Goal: Task Accomplishment & Management: Manage account settings

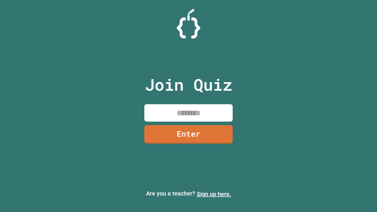
click at [214, 194] on link "Sign up here." at bounding box center [214, 193] width 34 height 7
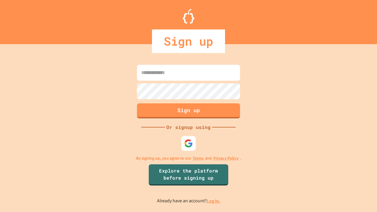
click at [214, 201] on link "Log in." at bounding box center [214, 201] width 14 height 6
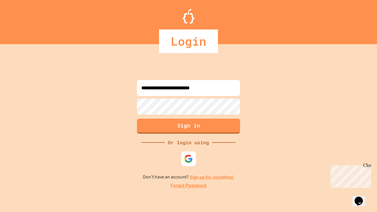
type input "**********"
